Goal: Find specific page/section: Find specific page/section

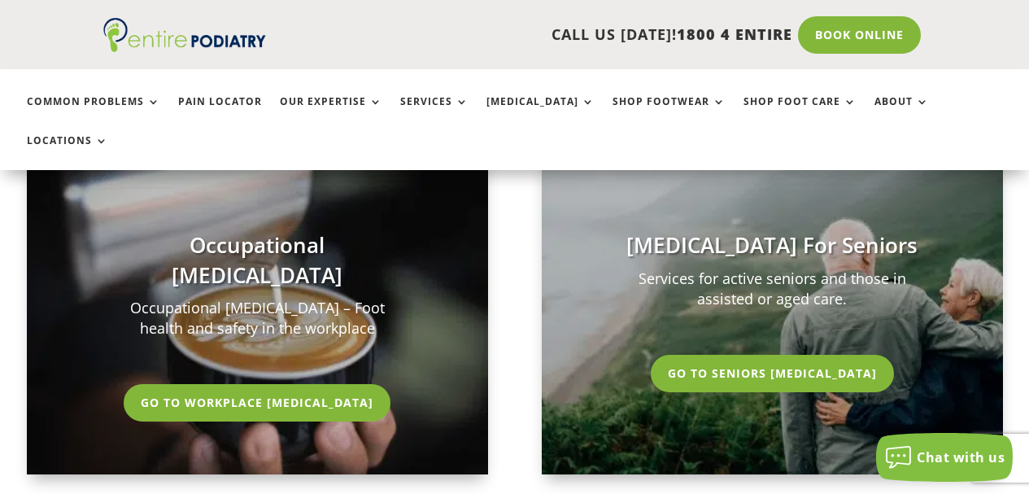
scroll to position [3383, 0]
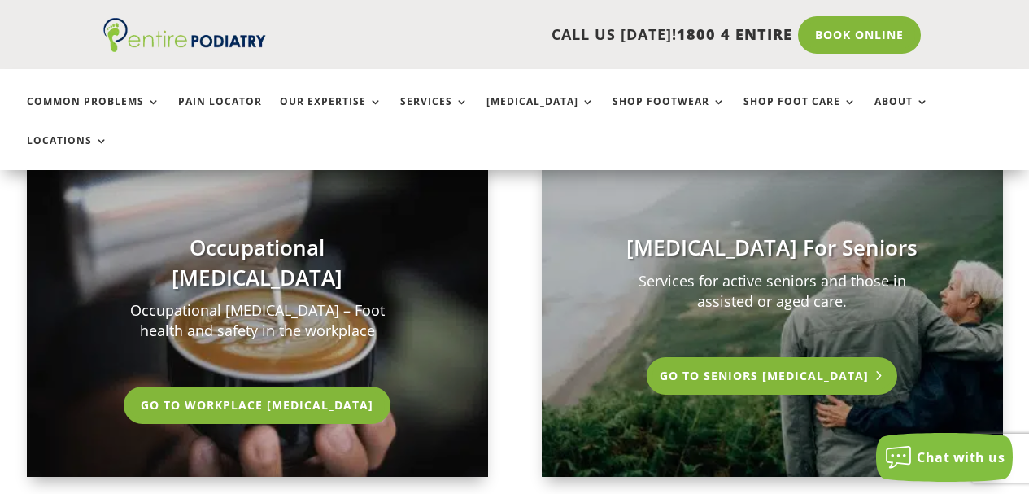
click at [829, 357] on link "Go To Seniors Podiatry" at bounding box center [771, 375] width 251 height 37
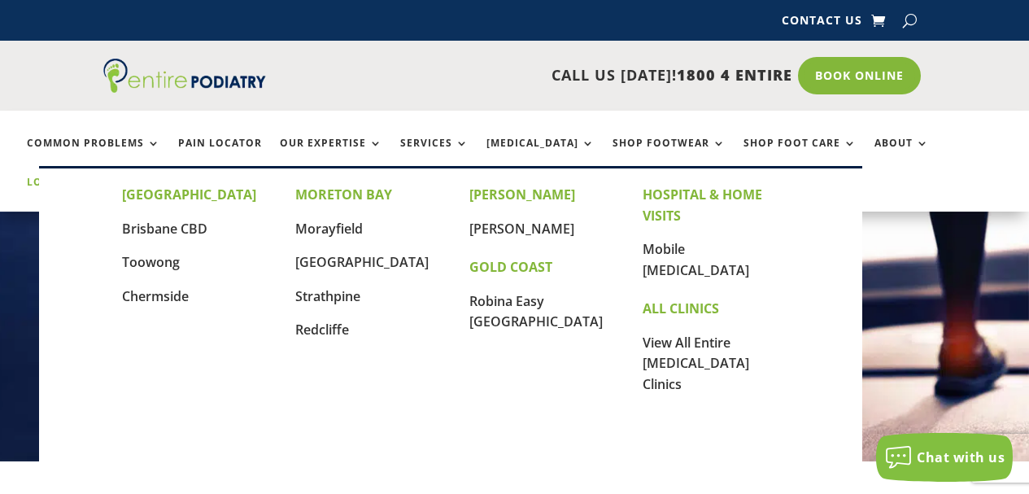
click at [108, 176] on link "Locations" at bounding box center [67, 193] width 81 height 35
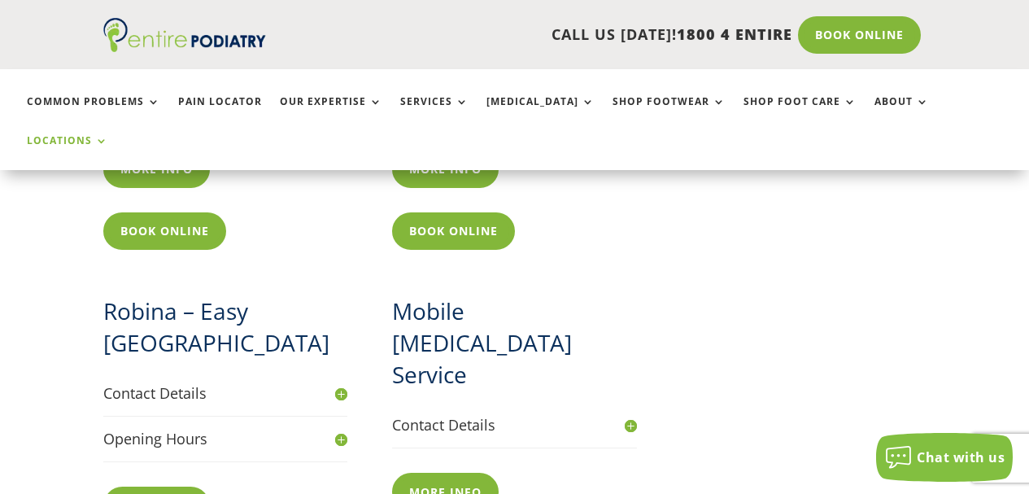
scroll to position [1756, 0]
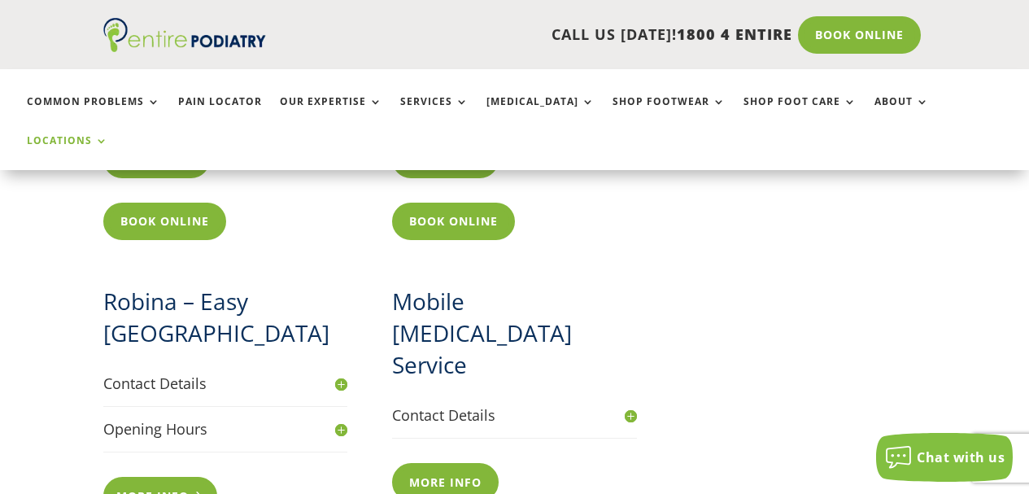
click at [178, 477] on link "More info" at bounding box center [160, 495] width 115 height 37
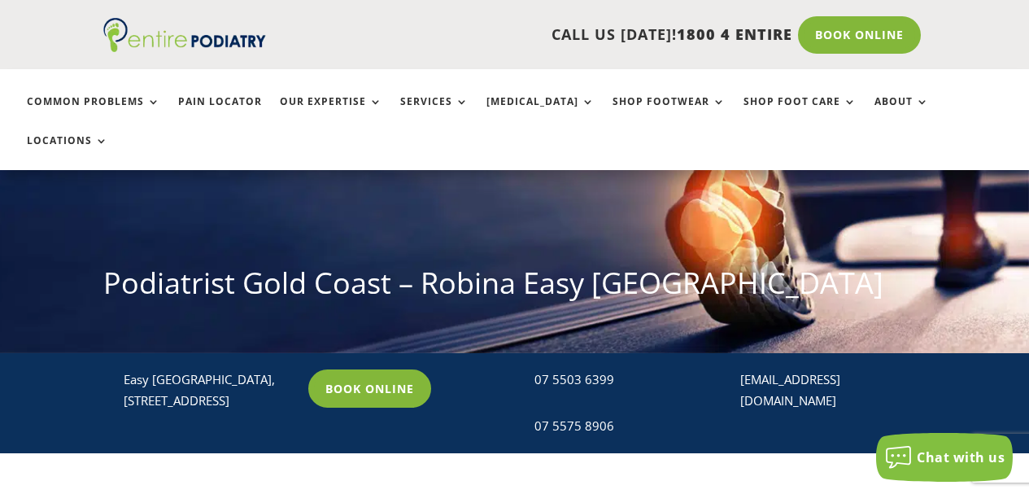
scroll to position [43, 0]
